Goal: Find specific page/section: Find specific page/section

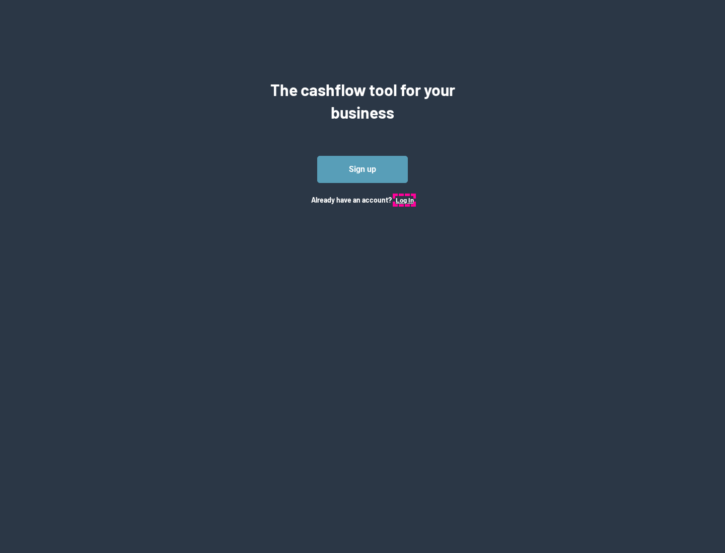
click at [404, 200] on button "Log In" at bounding box center [404, 200] width 18 height 8
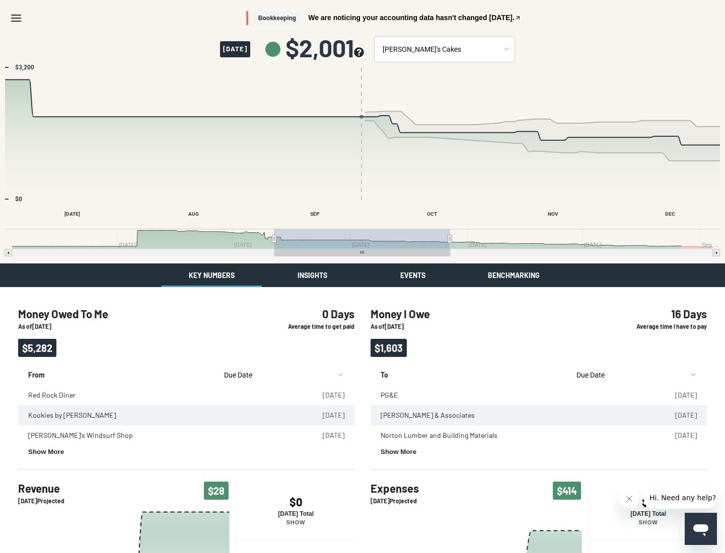
click at [312, 275] on button "Insights" at bounding box center [312, 276] width 101 height 24
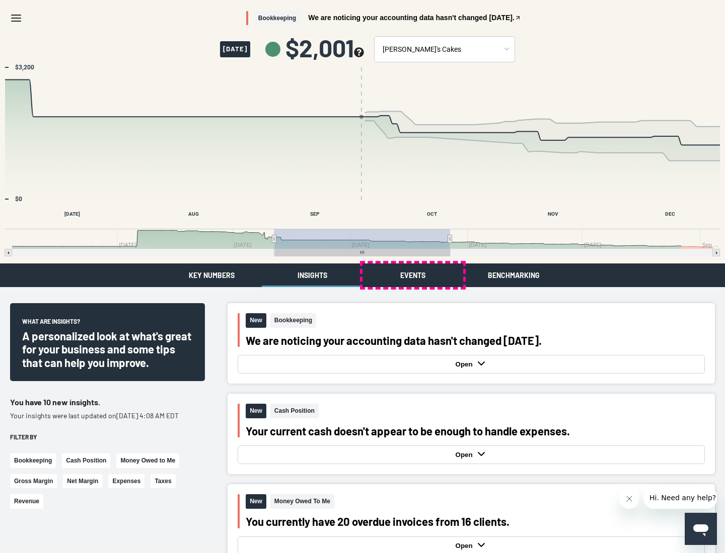
click at [413, 275] on button "Events" at bounding box center [412, 276] width 101 height 24
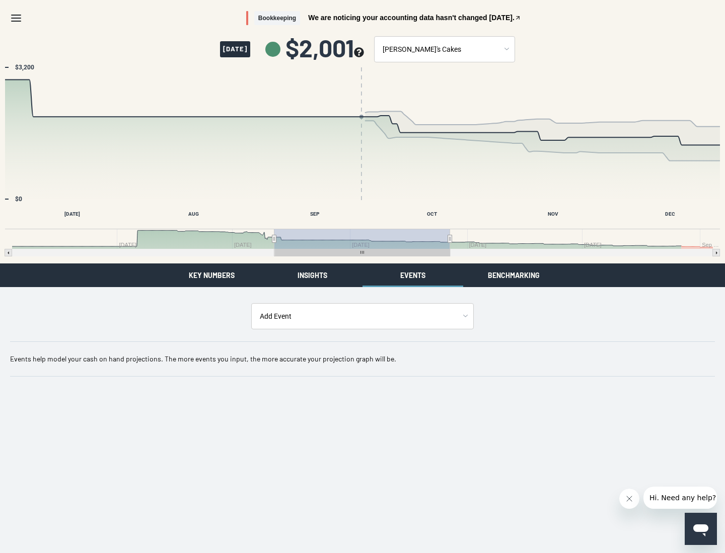
click at [513, 275] on button "Benchmarking" at bounding box center [513, 276] width 101 height 24
